Goal: Task Accomplishment & Management: Manage account settings

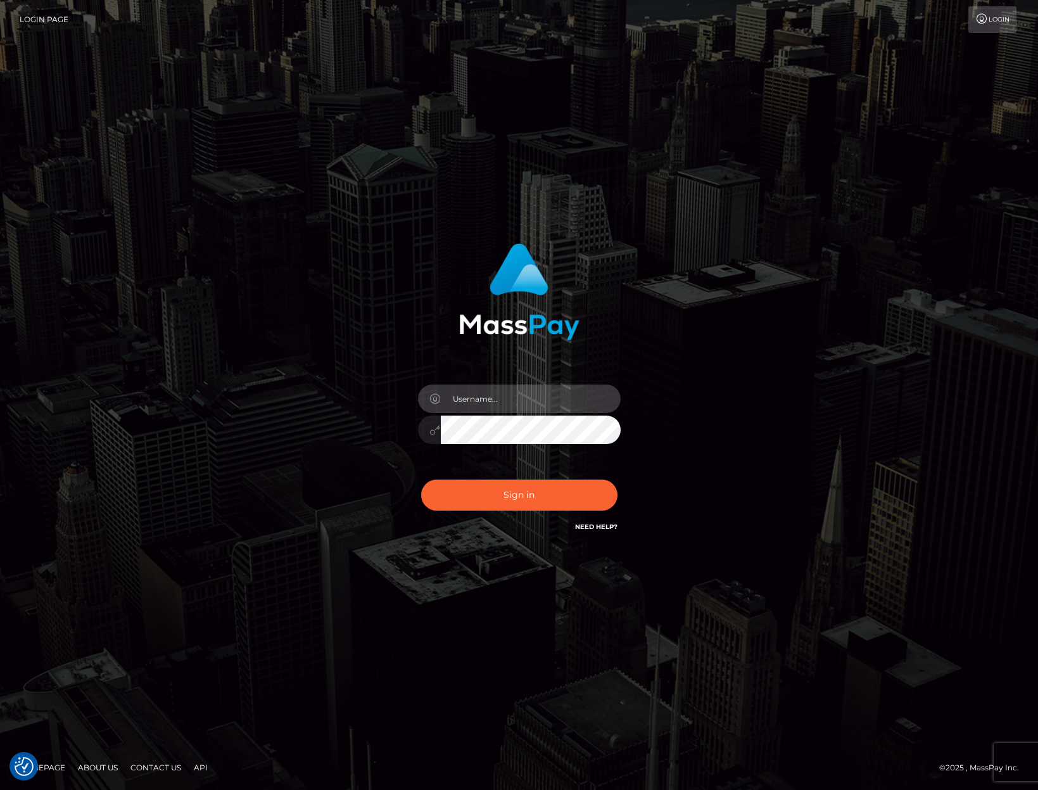
type input "jacka"
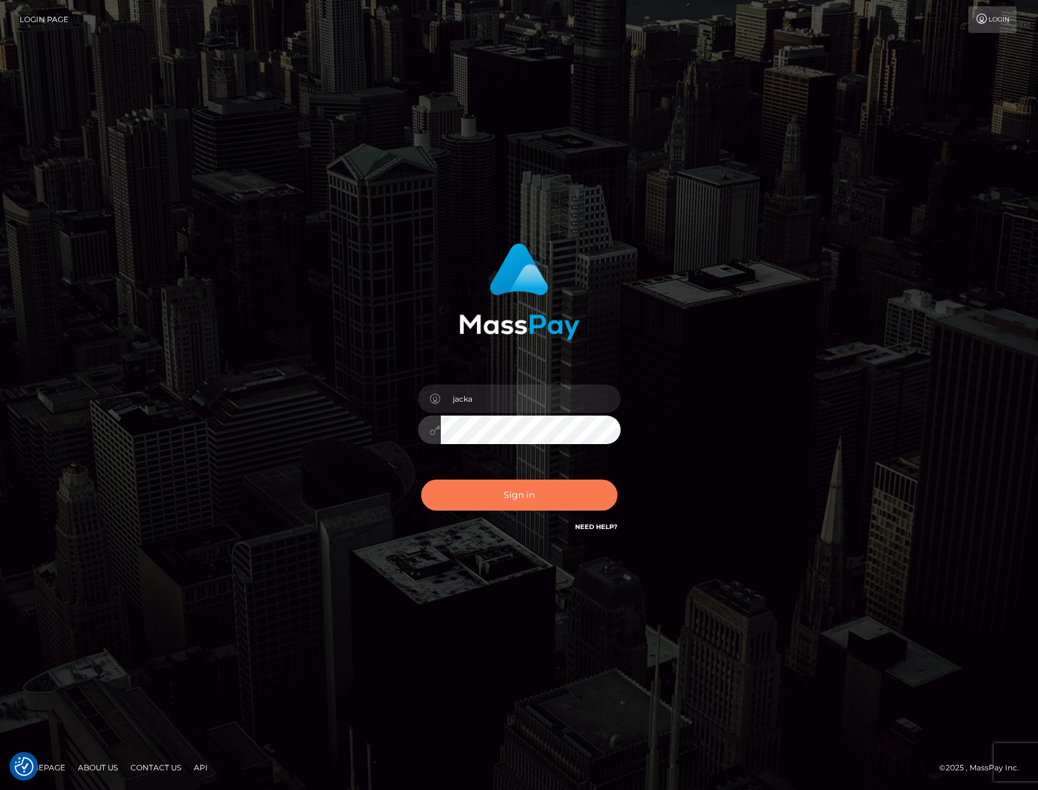
click at [486, 504] on button "Sign in" at bounding box center [519, 494] width 196 height 31
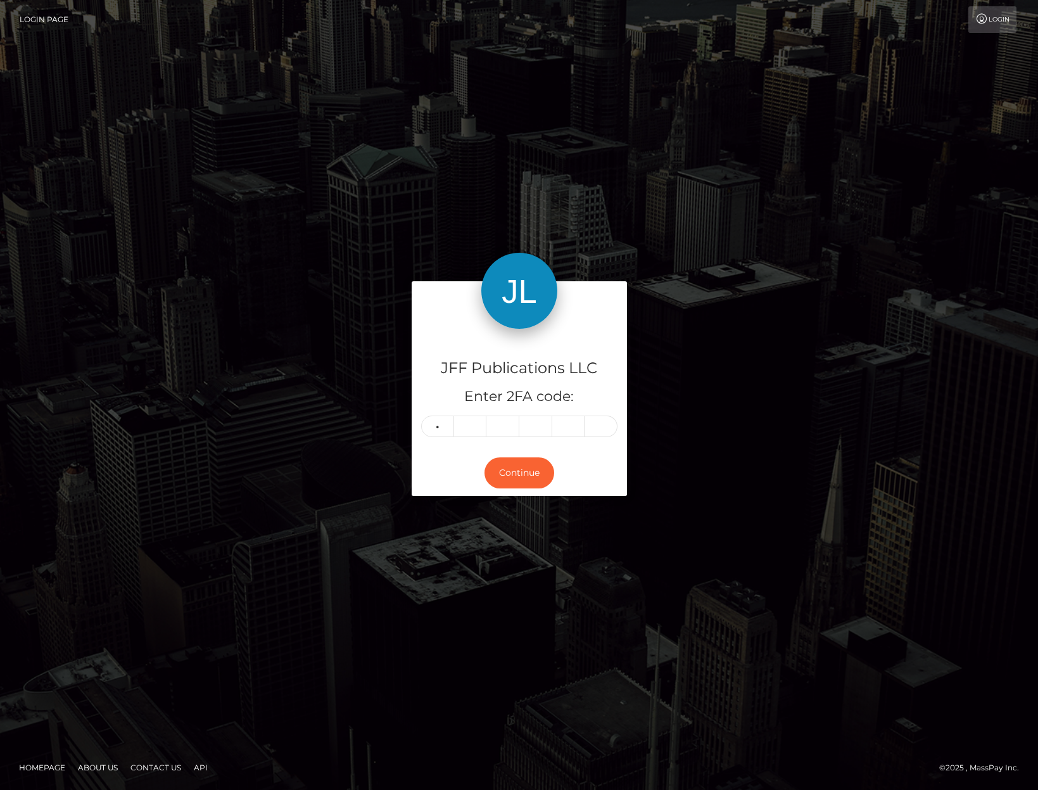
type input "8"
type input "0"
type input "6"
type input "0"
type input "9"
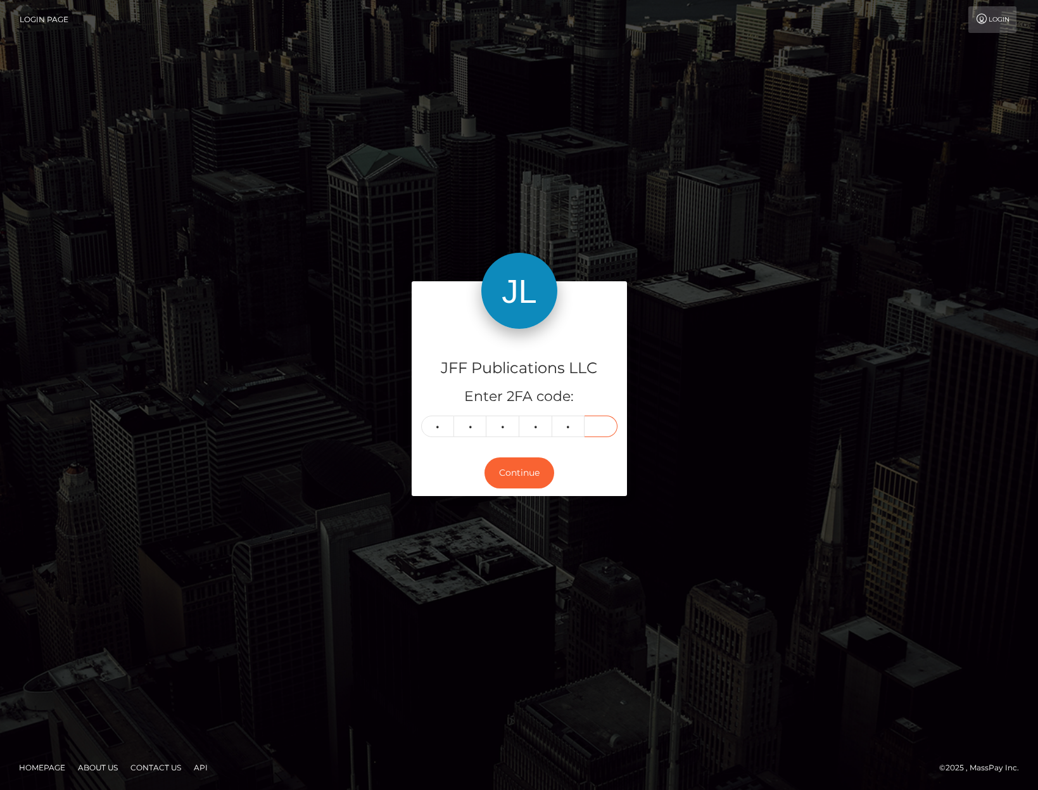
type input "5"
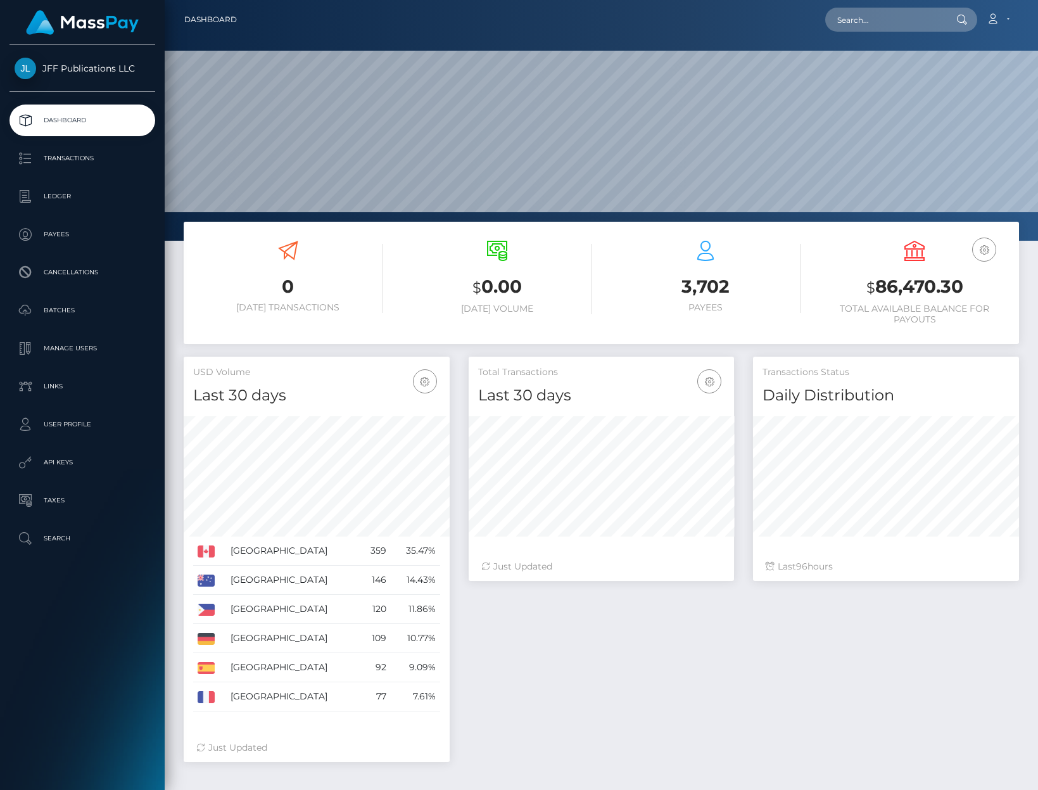
scroll to position [224, 265]
